Goal: Navigation & Orientation: Understand site structure

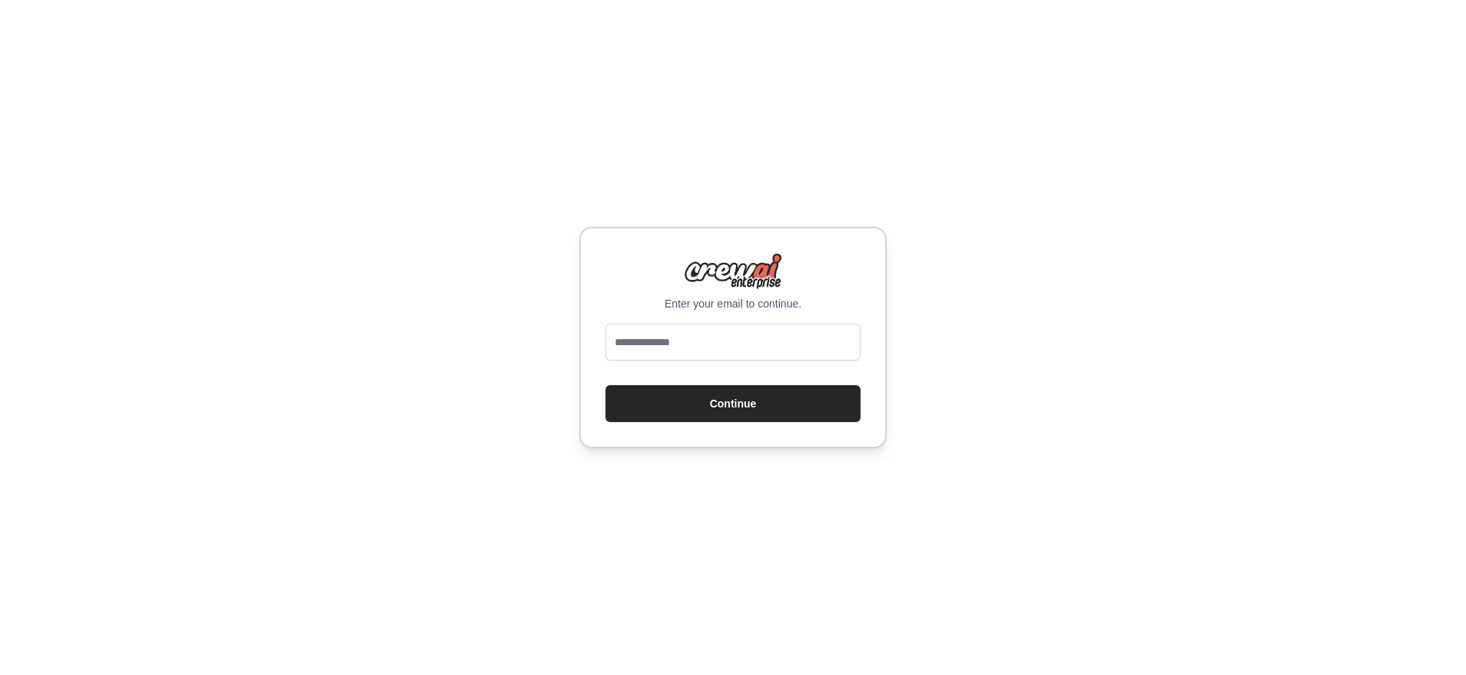
click at [664, 316] on div "Enter your email to continue. Continue" at bounding box center [732, 337] width 307 height 221
click at [664, 325] on input "email" at bounding box center [732, 341] width 255 height 37
type input "**********"
click at [605, 385] on button "Continue" at bounding box center [732, 403] width 255 height 37
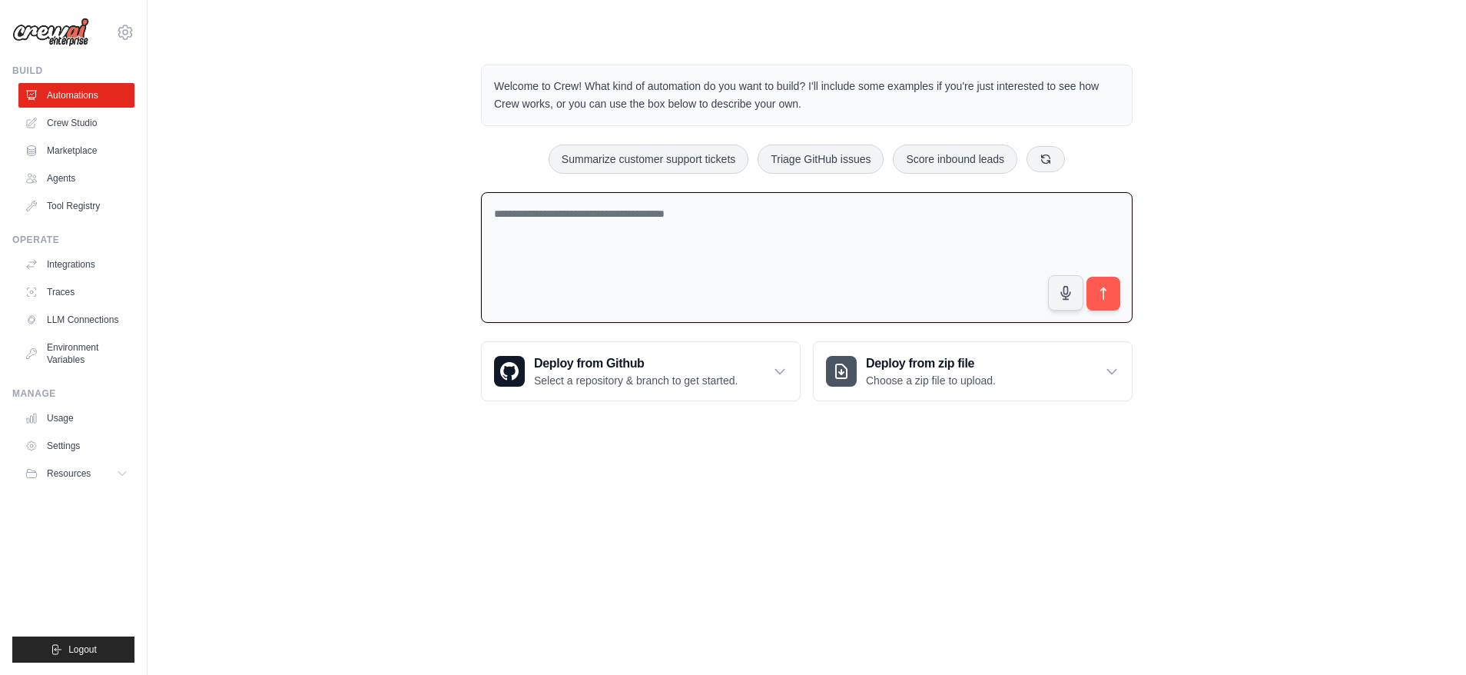
click at [953, 241] on textarea at bounding box center [806, 257] width 651 height 131
click at [55, 181] on link "Agents" at bounding box center [78, 178] width 116 height 25
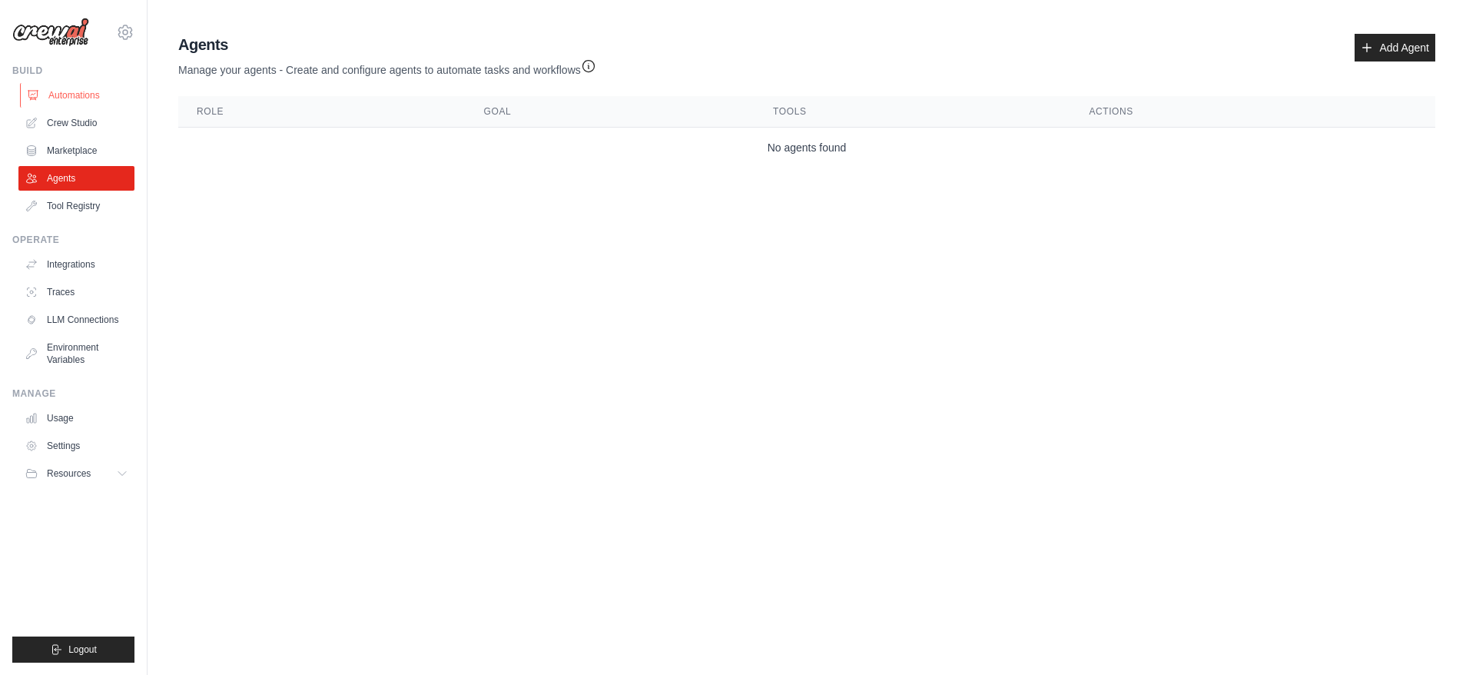
click at [68, 84] on link "Automations" at bounding box center [78, 95] width 116 height 25
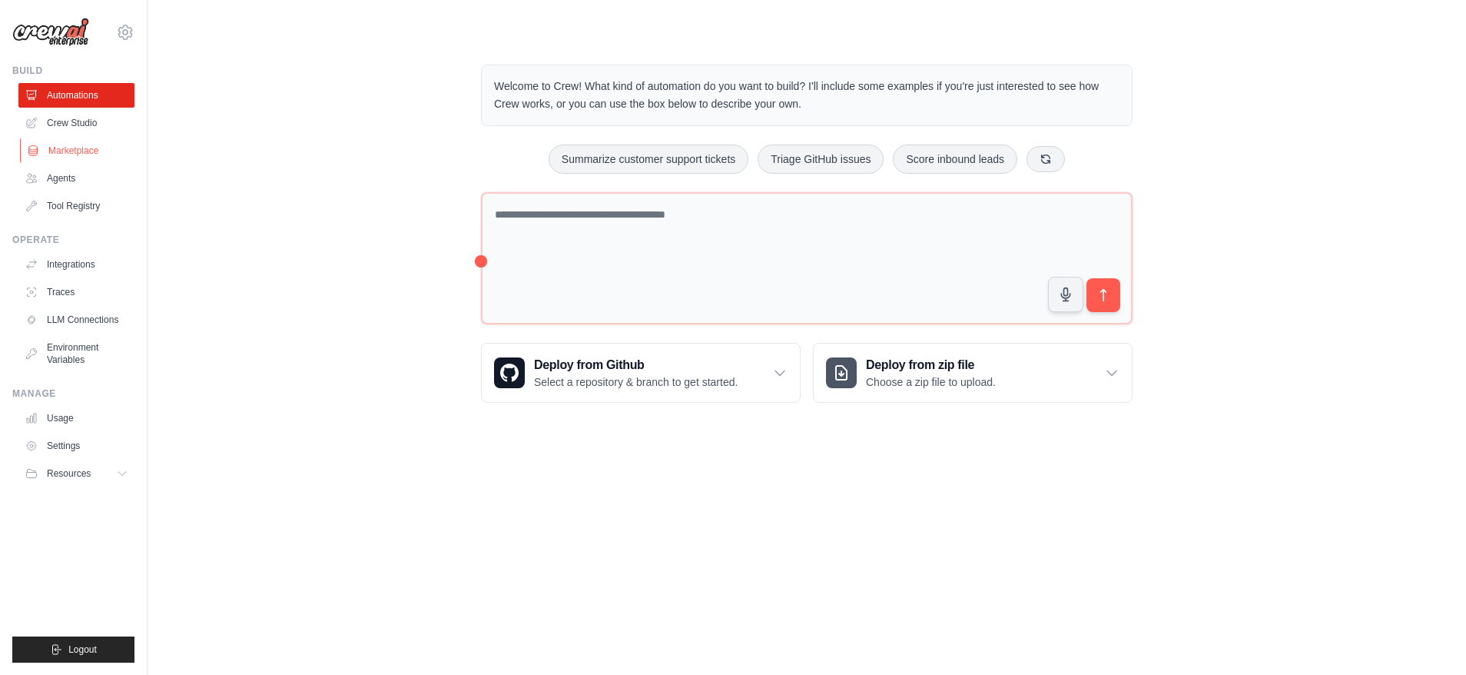
click at [85, 161] on link "Marketplace" at bounding box center [78, 150] width 116 height 25
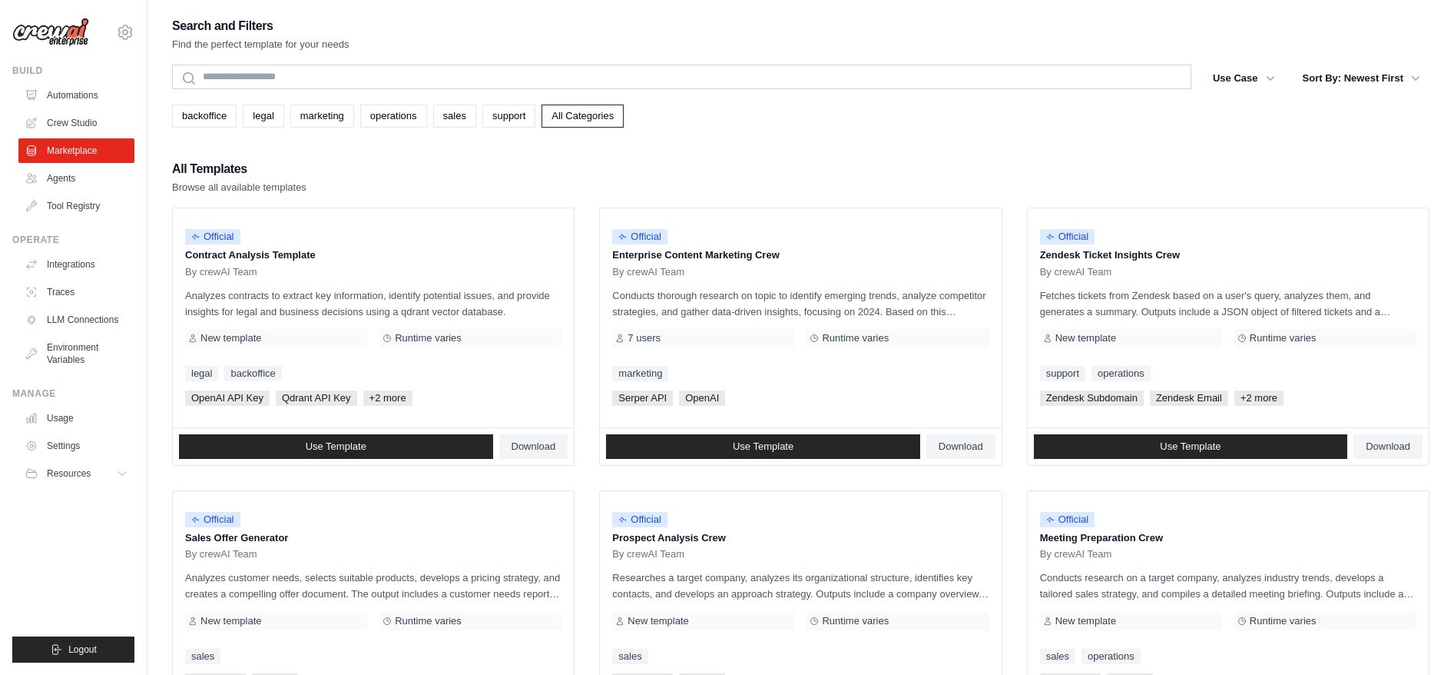
drag, startPoint x: 692, startPoint y: 165, endPoint x: 860, endPoint y: 190, distance: 169.3
click at [859, 189] on div "All Templates Browse all available templates" at bounding box center [801, 176] width 1258 height 37
click at [588, 174] on div "All Templates Browse all available templates" at bounding box center [801, 176] width 1258 height 37
click at [104, 180] on link "Agents" at bounding box center [78, 178] width 116 height 25
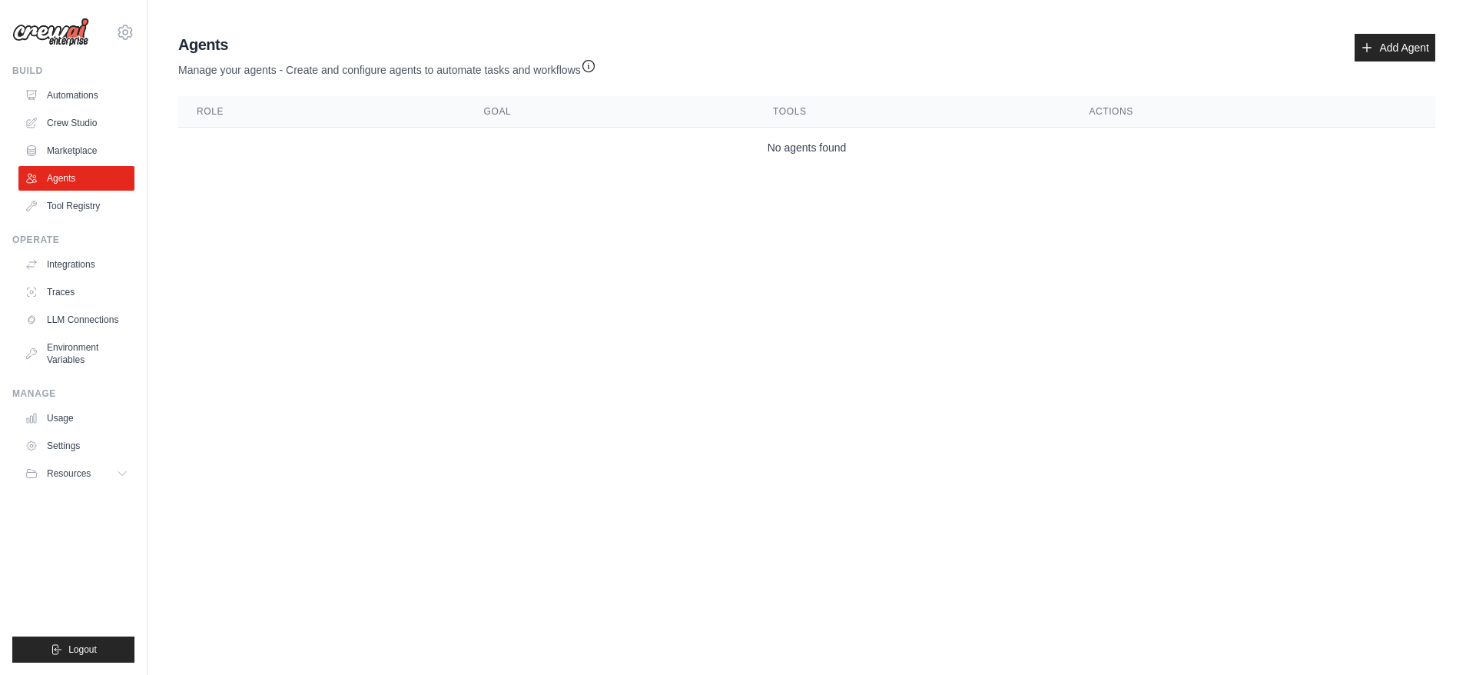
click at [706, 199] on main "Agent Usage Guide To use an agent in your CrewAI project, you can initialize it…" at bounding box center [807, 103] width 1318 height 207
click at [91, 199] on link "Tool Registry" at bounding box center [78, 206] width 116 height 25
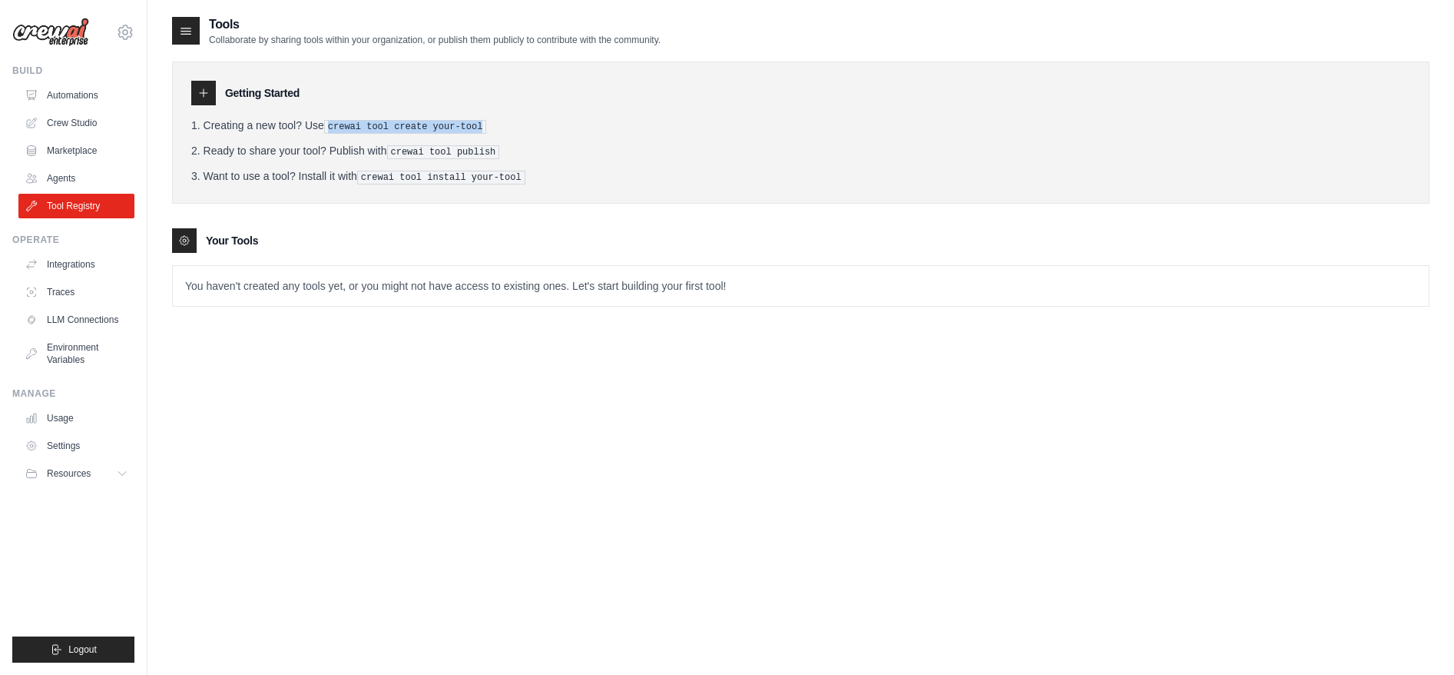
drag, startPoint x: 328, startPoint y: 128, endPoint x: 368, endPoint y: 138, distance: 41.0
click at [368, 138] on ol "Creating a new tool? Use crewai tool create your-tool Ready to share your tool?…" at bounding box center [800, 151] width 1219 height 67
click at [53, 266] on link "Integrations" at bounding box center [78, 264] width 116 height 25
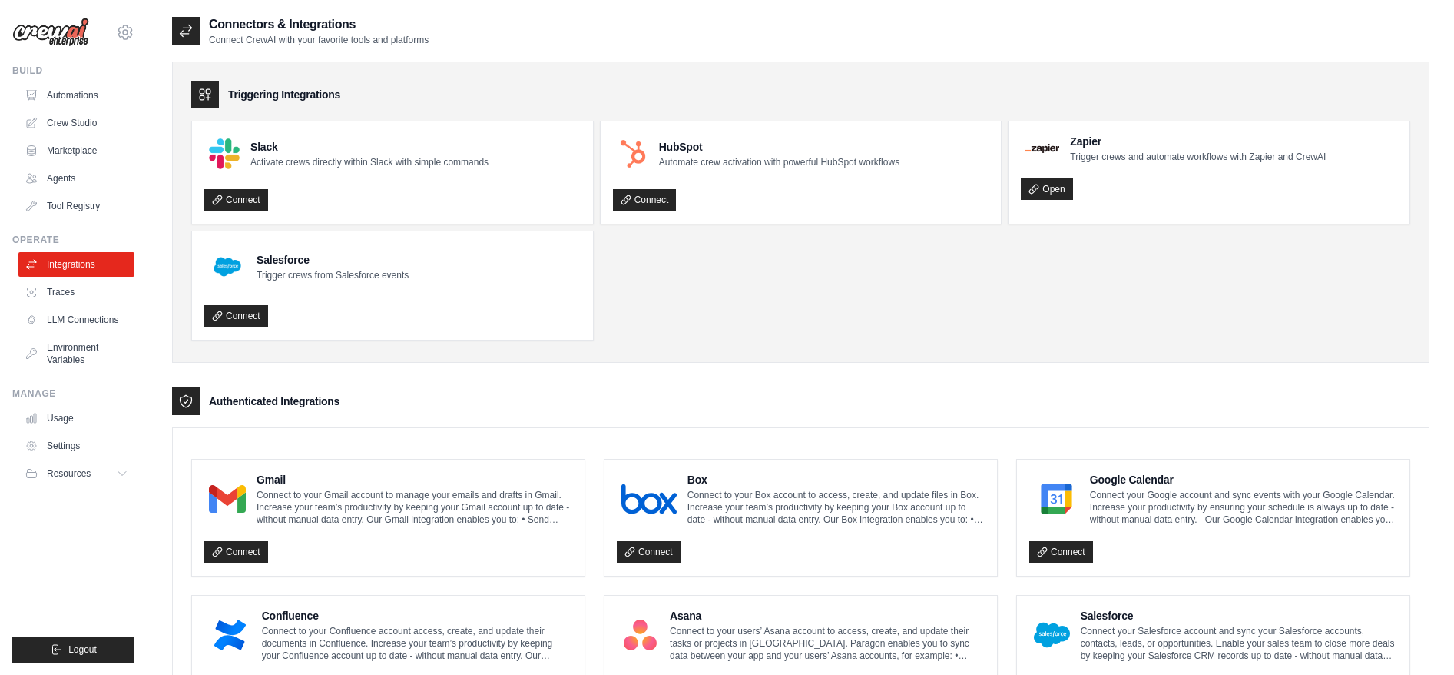
click at [73, 294] on link "Traces" at bounding box center [76, 292] width 116 height 25
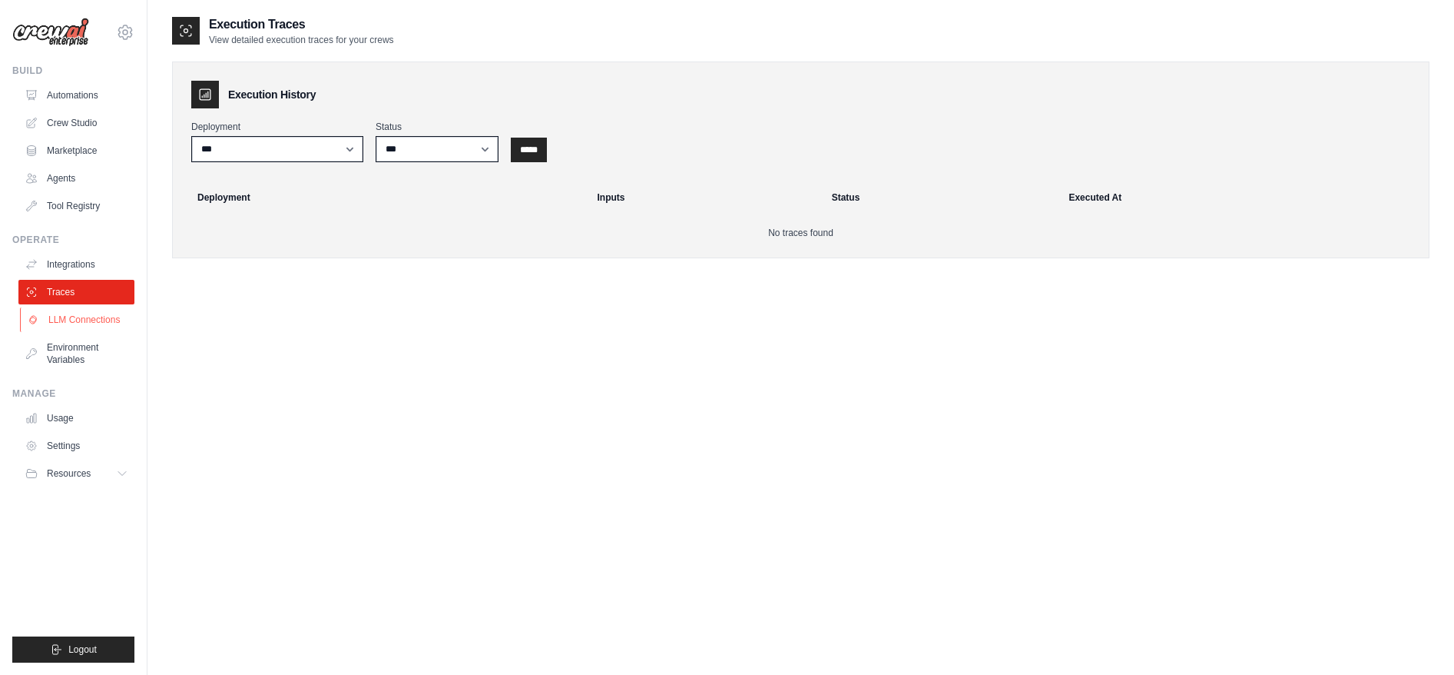
click at [84, 324] on link "LLM Connections" at bounding box center [78, 319] width 116 height 25
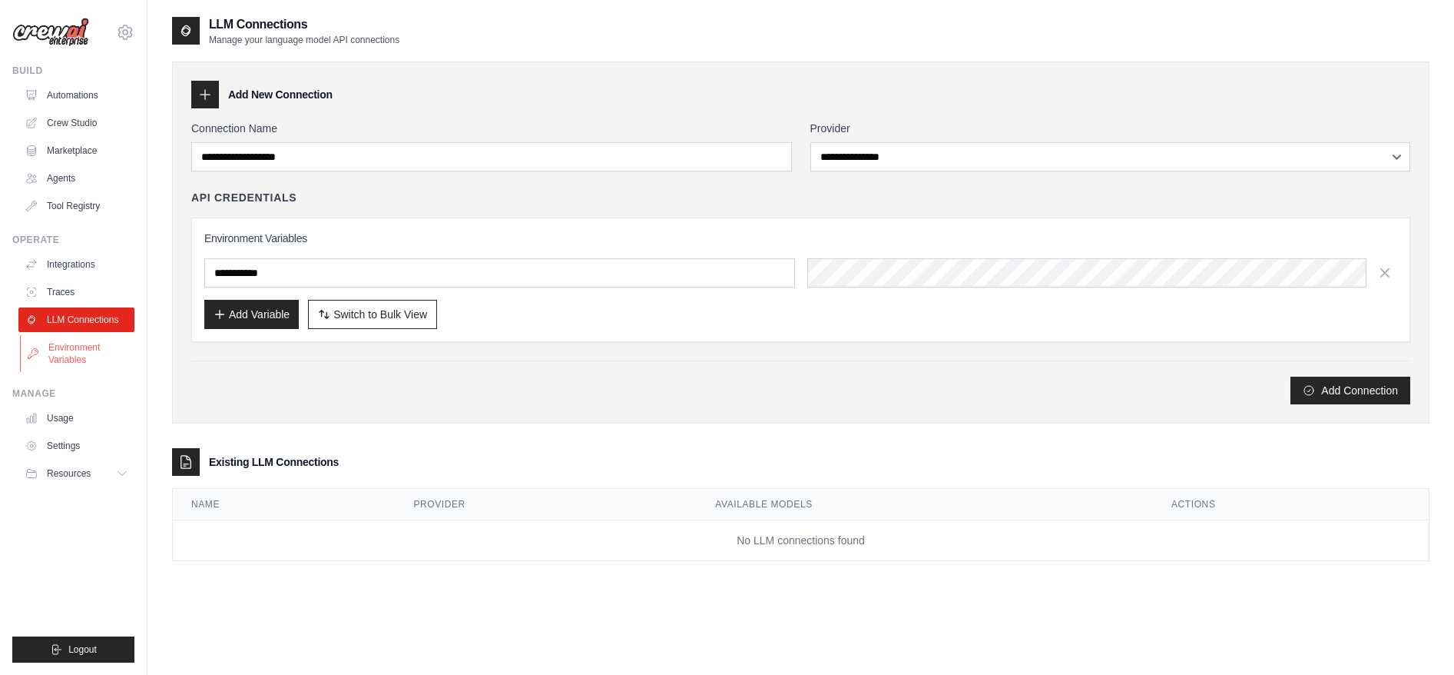
click at [101, 360] on link "Environment Variables" at bounding box center [78, 353] width 116 height 37
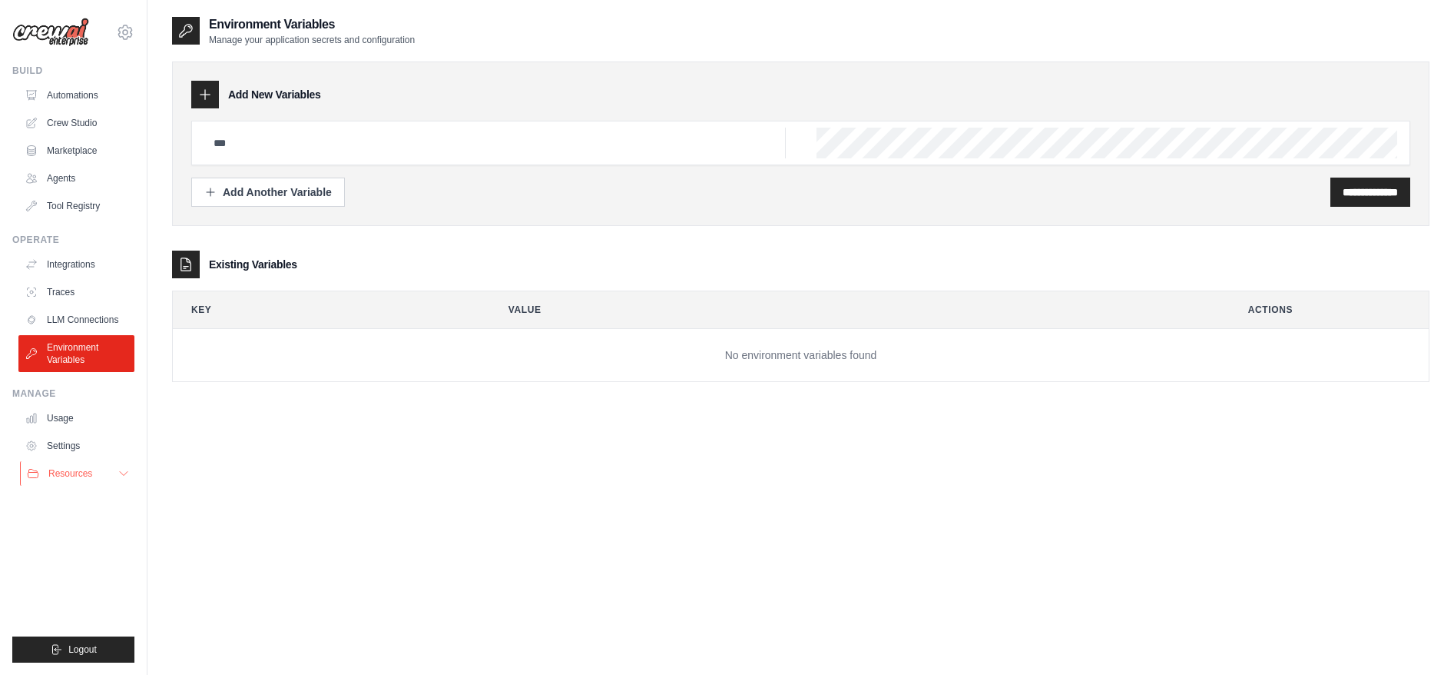
click at [119, 479] on button "Resources" at bounding box center [78, 473] width 116 height 25
click at [94, 466] on button "Resources" at bounding box center [78, 473] width 116 height 25
click at [57, 36] on img at bounding box center [50, 32] width 77 height 29
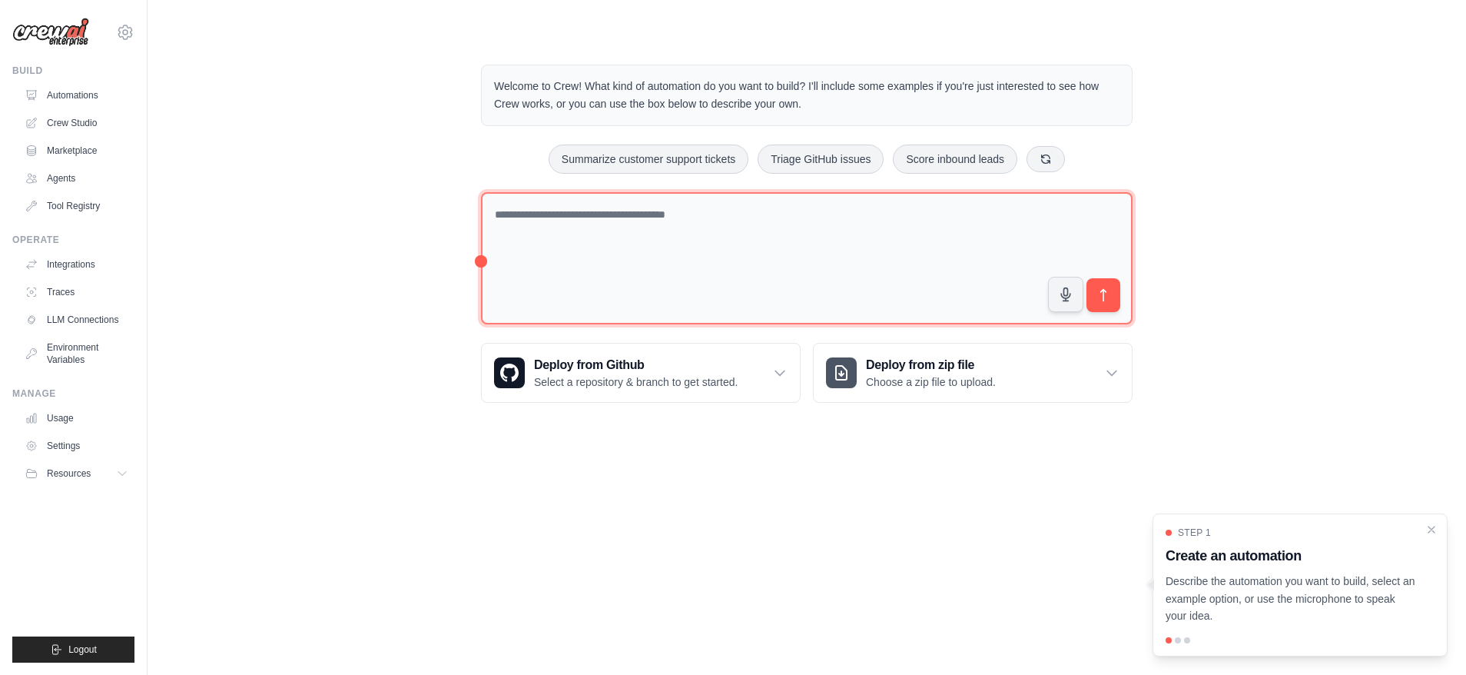
click at [761, 249] on textarea at bounding box center [806, 258] width 651 height 133
